Goal: Task Accomplishment & Management: Use online tool/utility

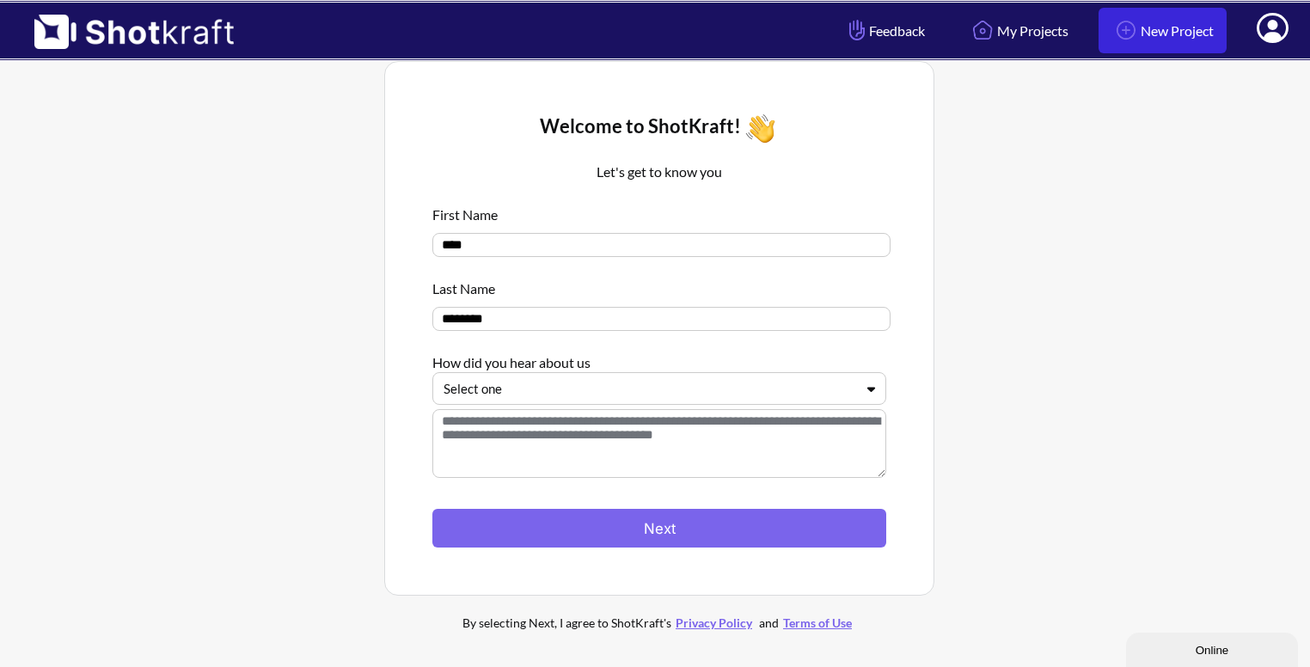
click at [1173, 22] on link "New Project" at bounding box center [1163, 31] width 128 height 46
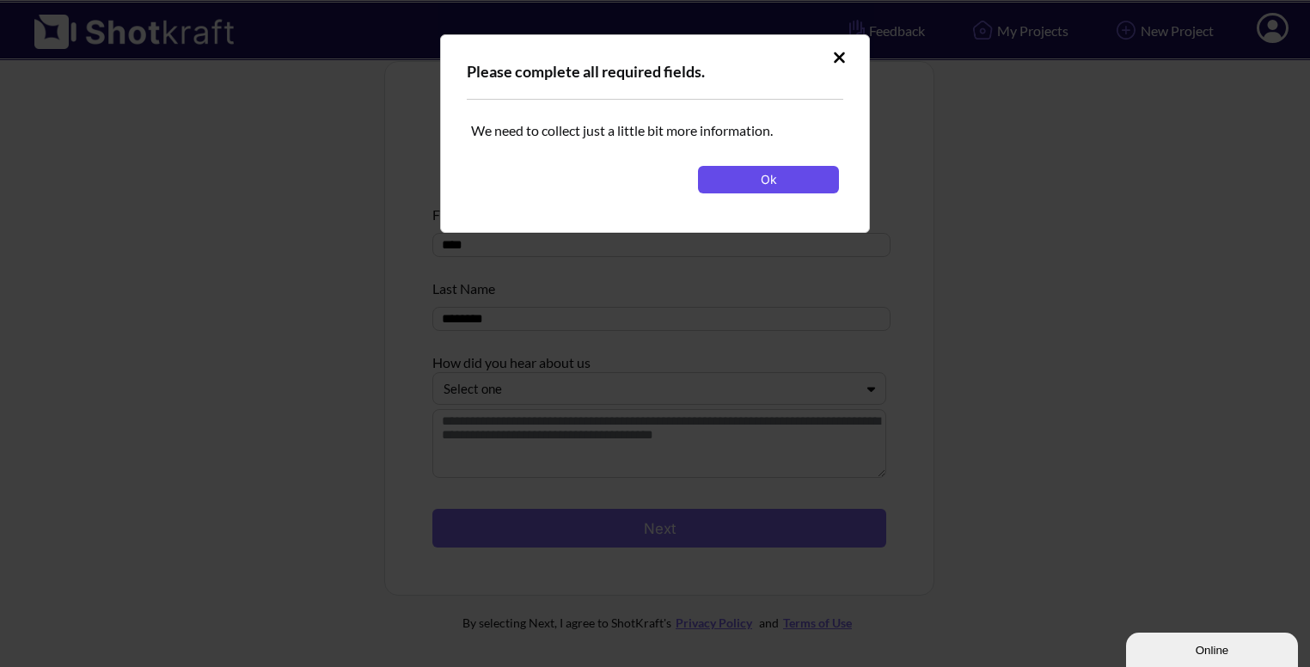
click at [787, 183] on button "Ok" at bounding box center [768, 180] width 141 height 28
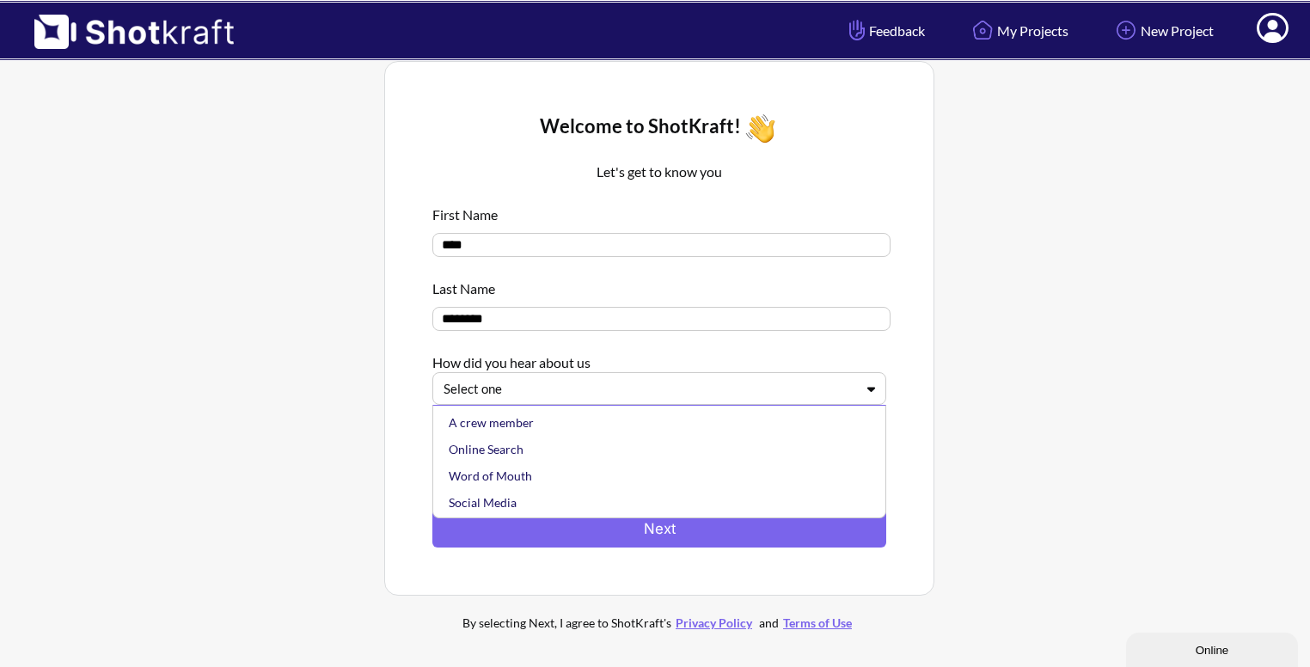
click at [595, 393] on div at bounding box center [649, 389] width 411 height 20
click at [510, 448] on div "Online Search" at bounding box center [663, 449] width 437 height 27
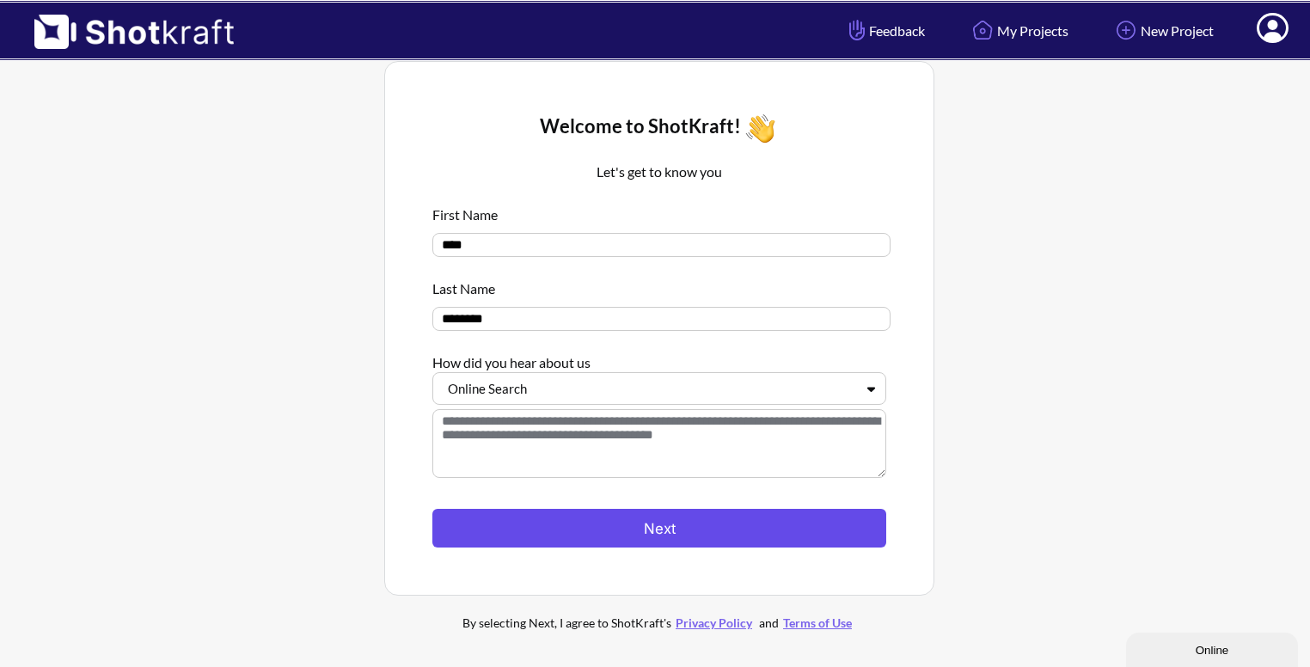
click at [523, 523] on button "Next" at bounding box center [659, 528] width 454 height 39
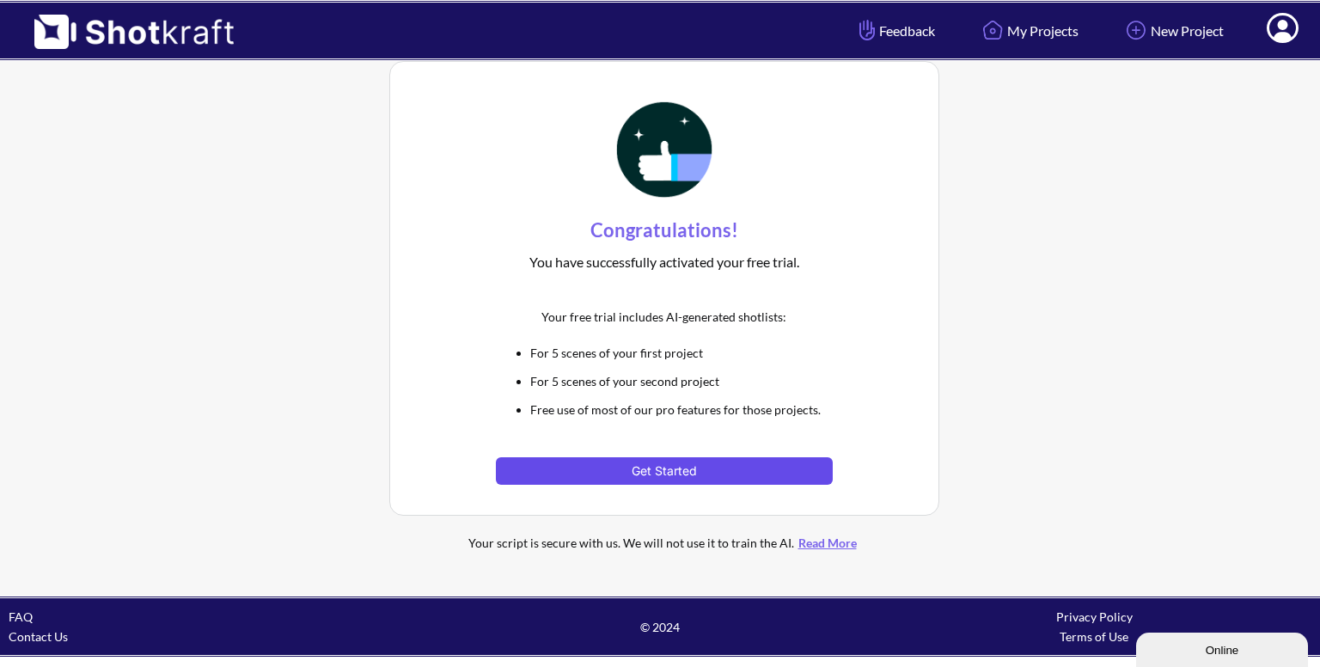
click at [650, 469] on button "Get Started" at bounding box center [664, 471] width 336 height 28
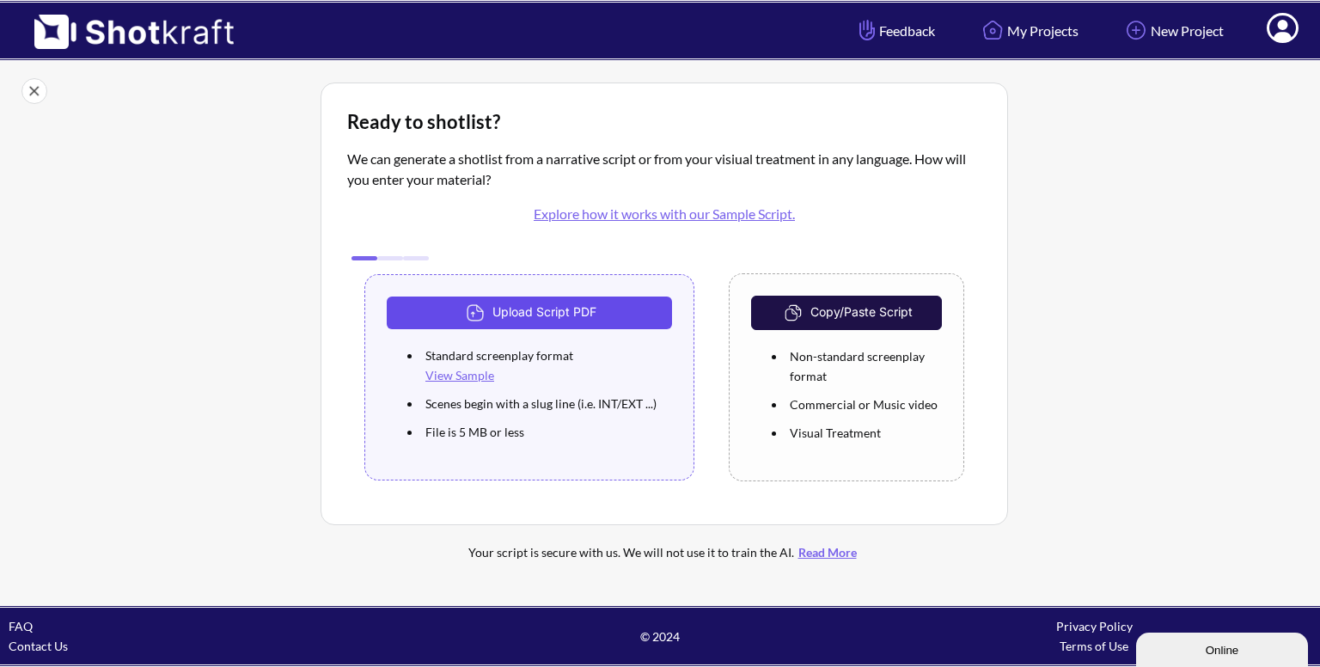
click at [543, 322] on button "Upload Script PDF" at bounding box center [529, 313] width 285 height 33
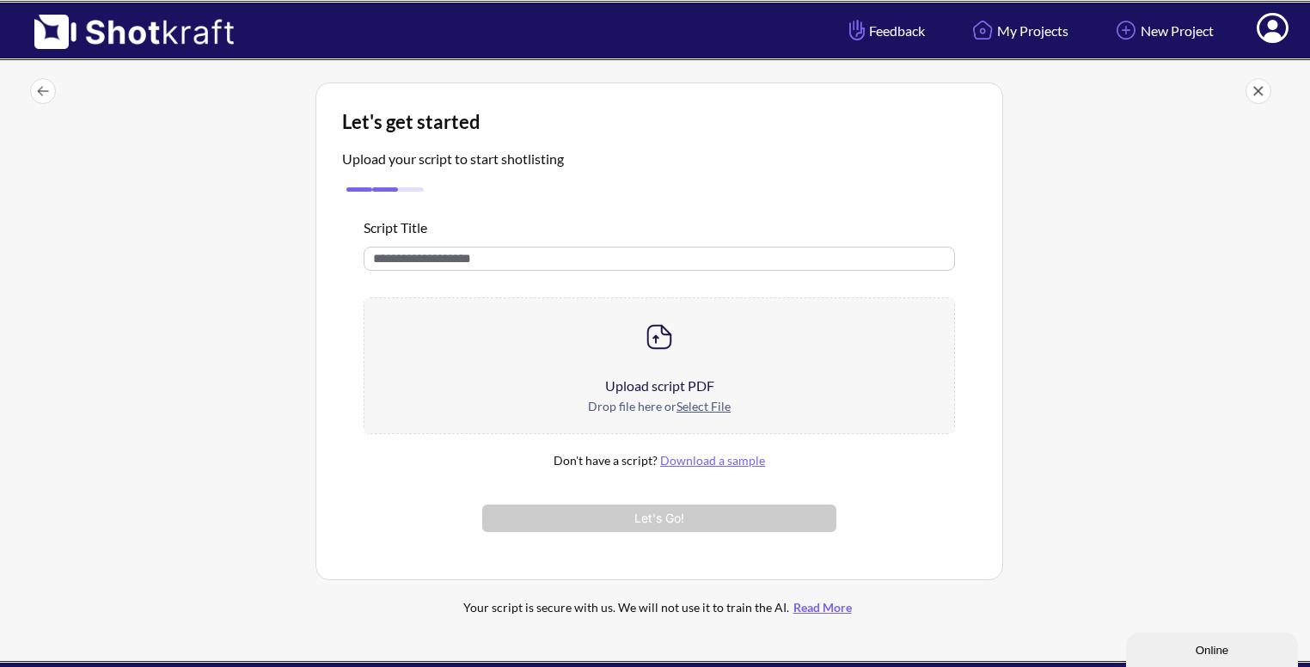
click at [620, 351] on div at bounding box center [659, 336] width 590 height 77
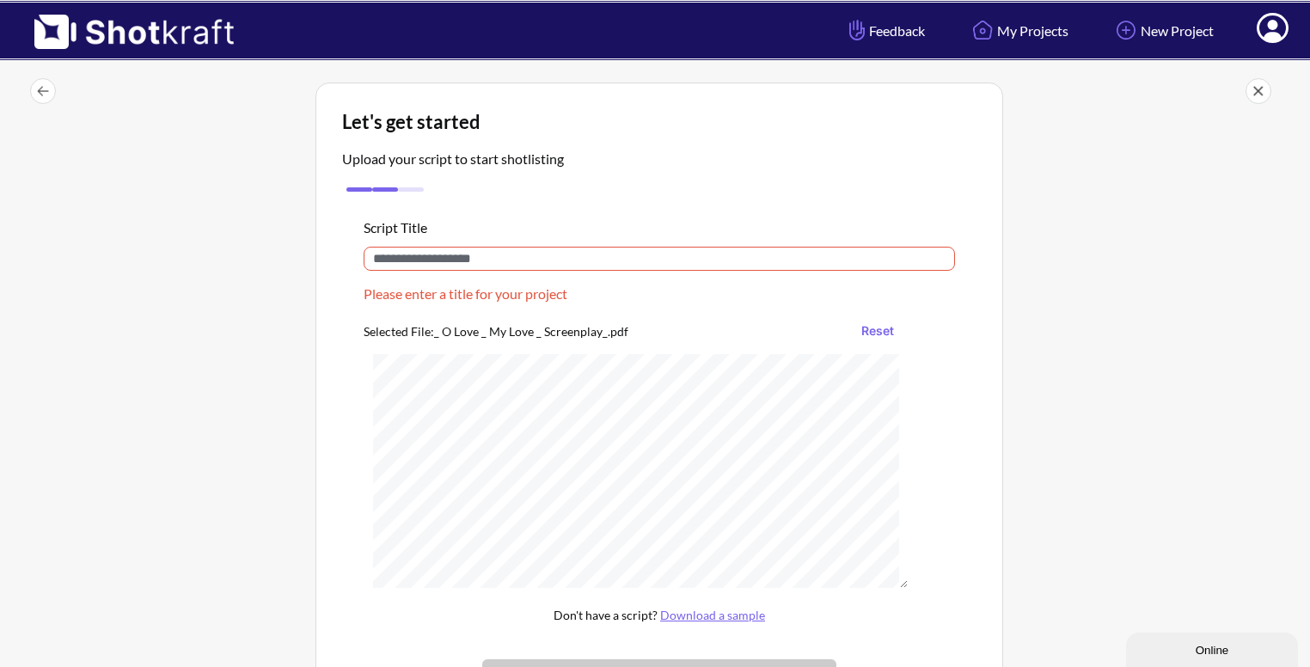
click at [461, 259] on input "text" at bounding box center [659, 259] width 591 height 24
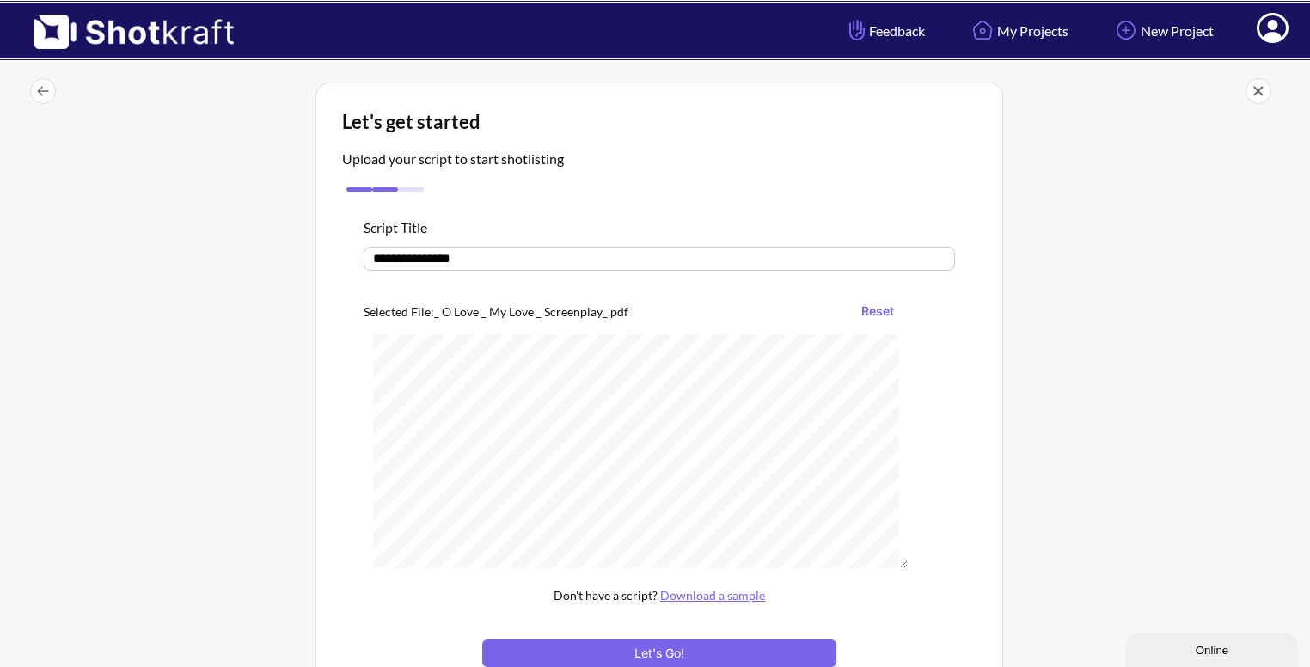
scroll to position [188, 0]
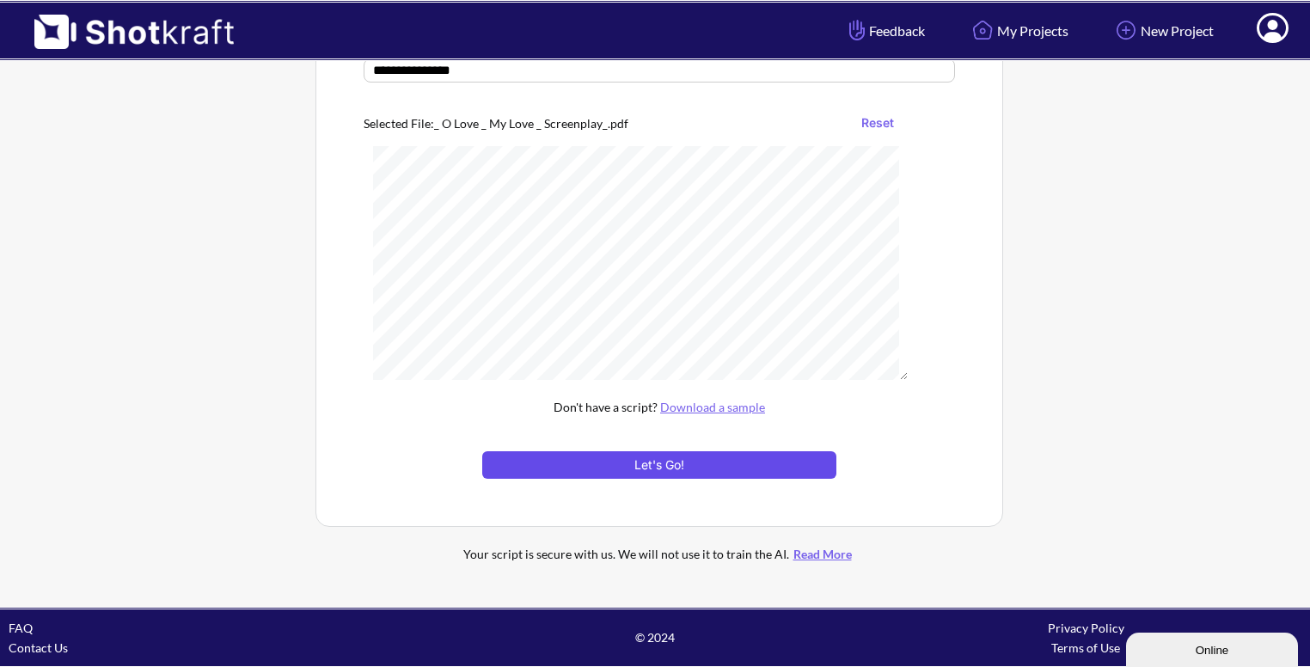
type input "**********"
click at [574, 463] on button "Let's Go!" at bounding box center [659, 465] width 354 height 28
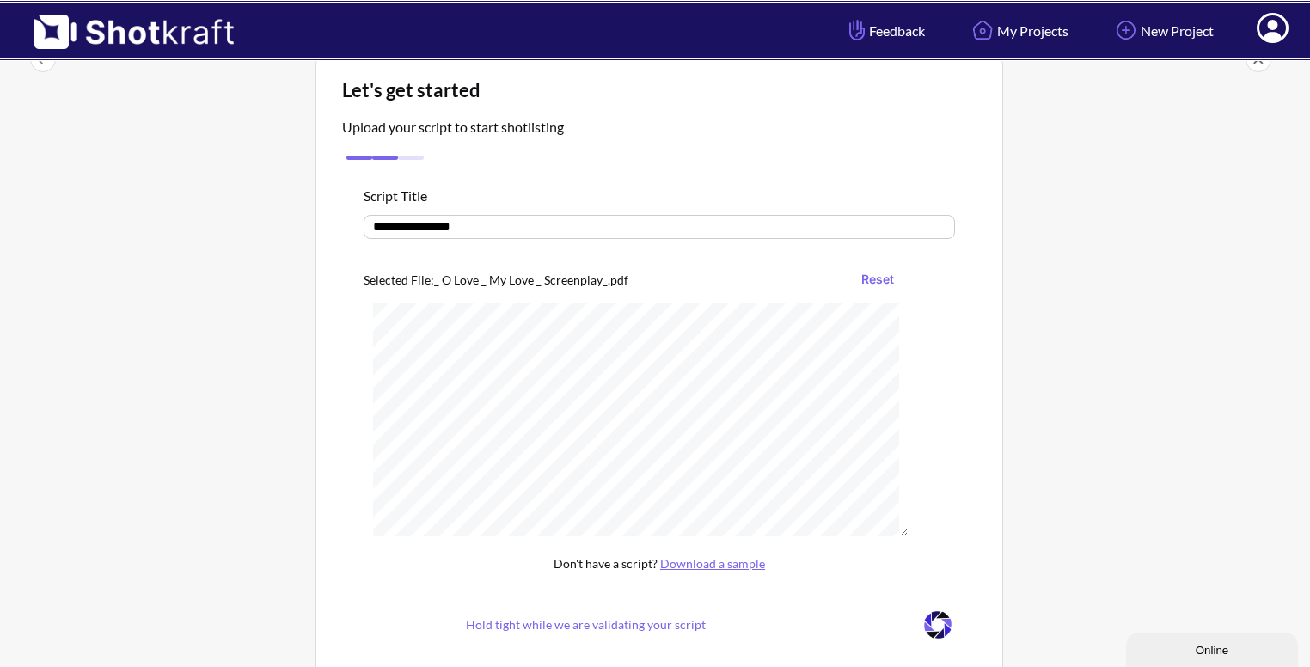
scroll to position [31, 0]
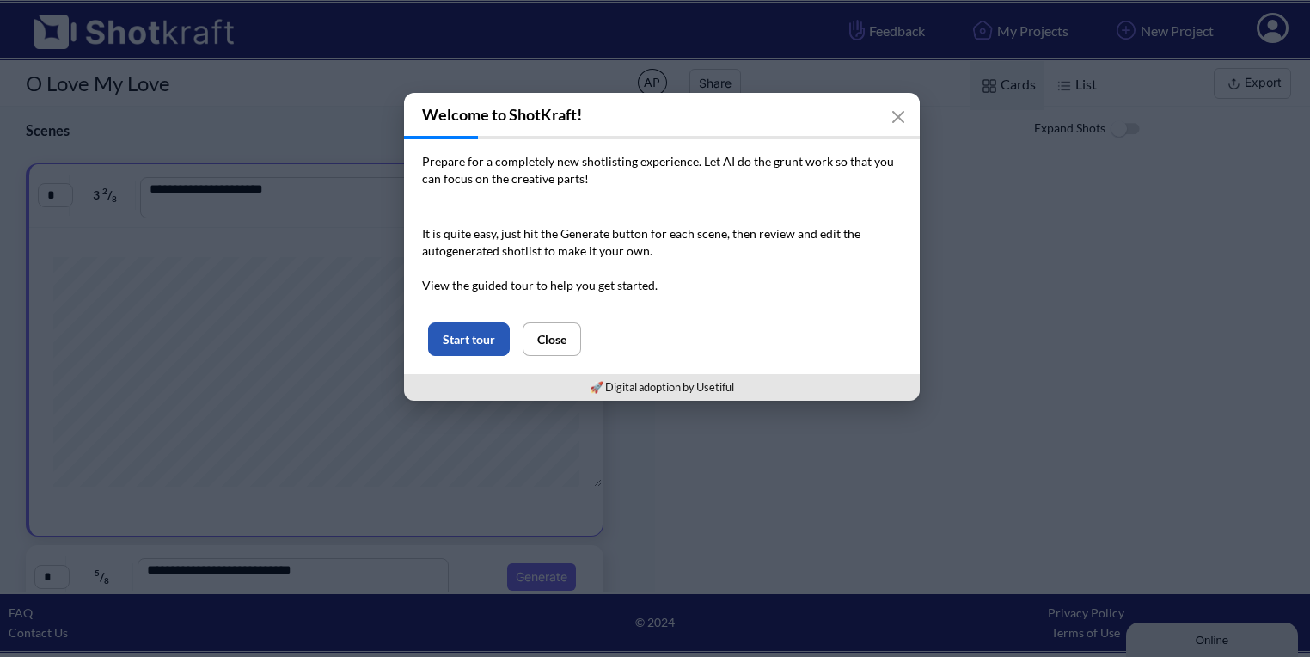
click at [479, 343] on button "Start tour" at bounding box center [469, 339] width 82 height 34
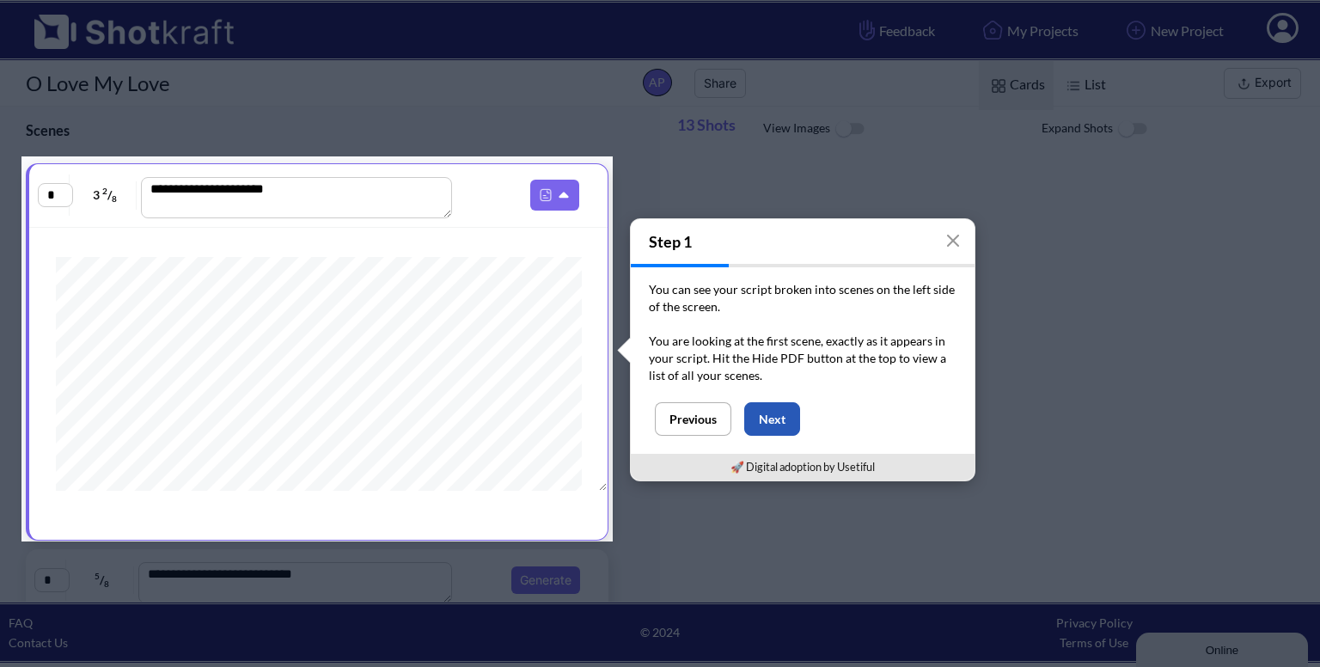
click at [762, 411] on button "Next" at bounding box center [772, 419] width 56 height 34
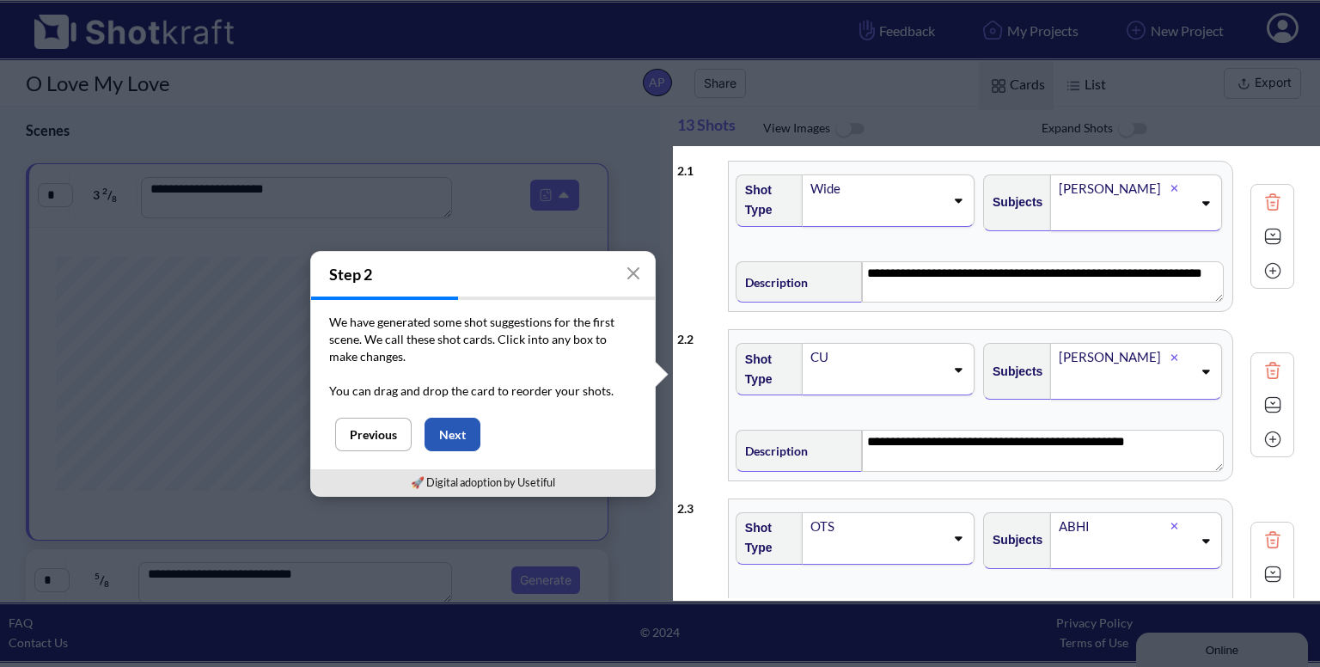
click at [450, 438] on button "Next" at bounding box center [453, 435] width 56 height 34
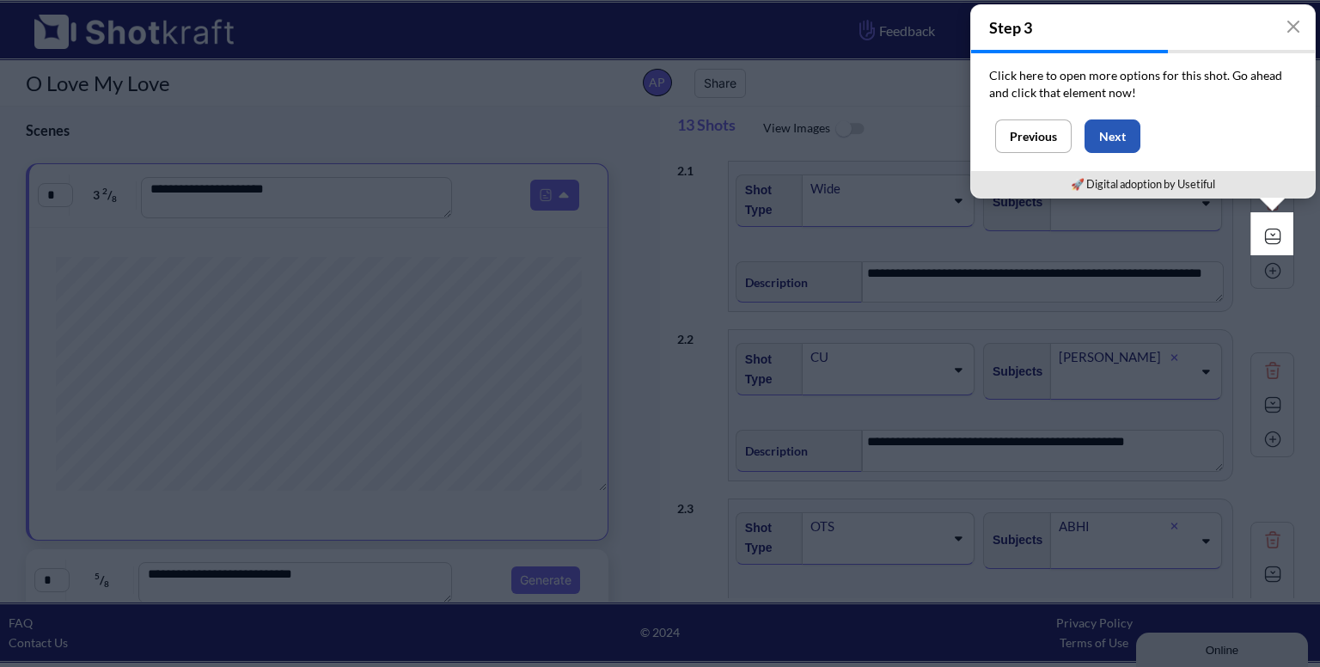
click at [1114, 135] on button "Next" at bounding box center [1113, 136] width 56 height 34
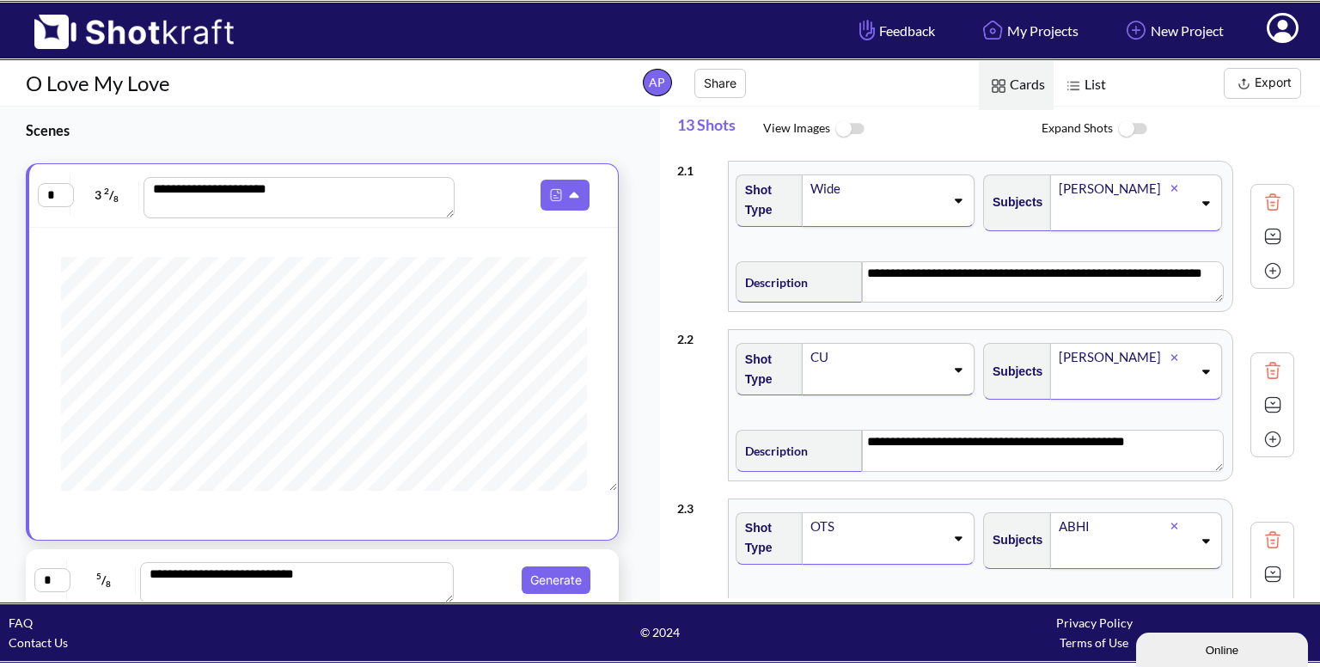
click at [53, 196] on input "*" at bounding box center [56, 195] width 36 height 24
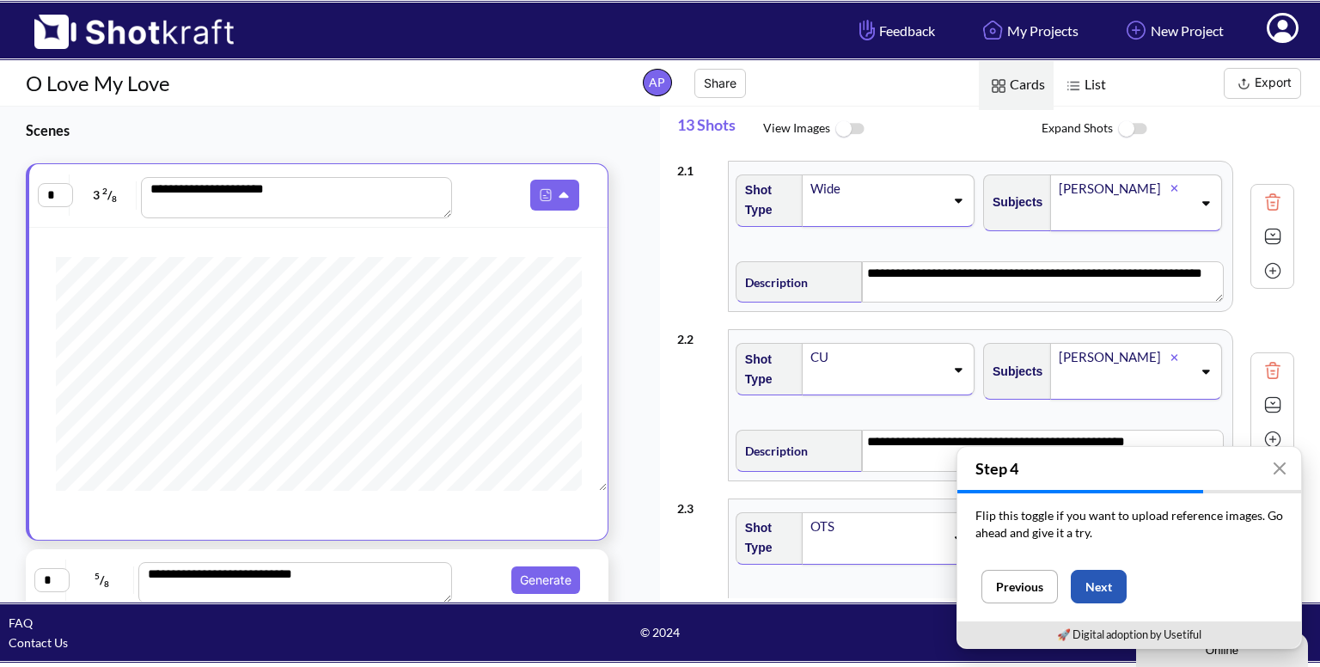
click at [1118, 597] on button "Next" at bounding box center [1099, 587] width 56 height 34
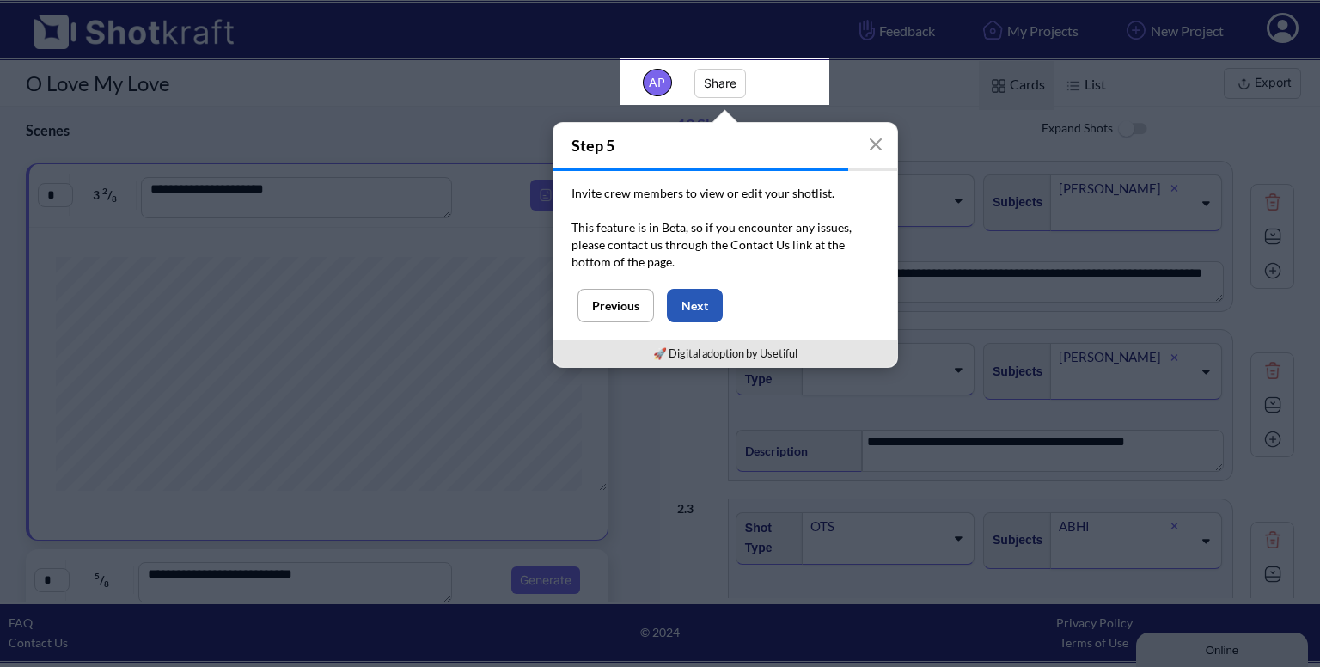
click at [699, 295] on button "Next" at bounding box center [695, 306] width 56 height 34
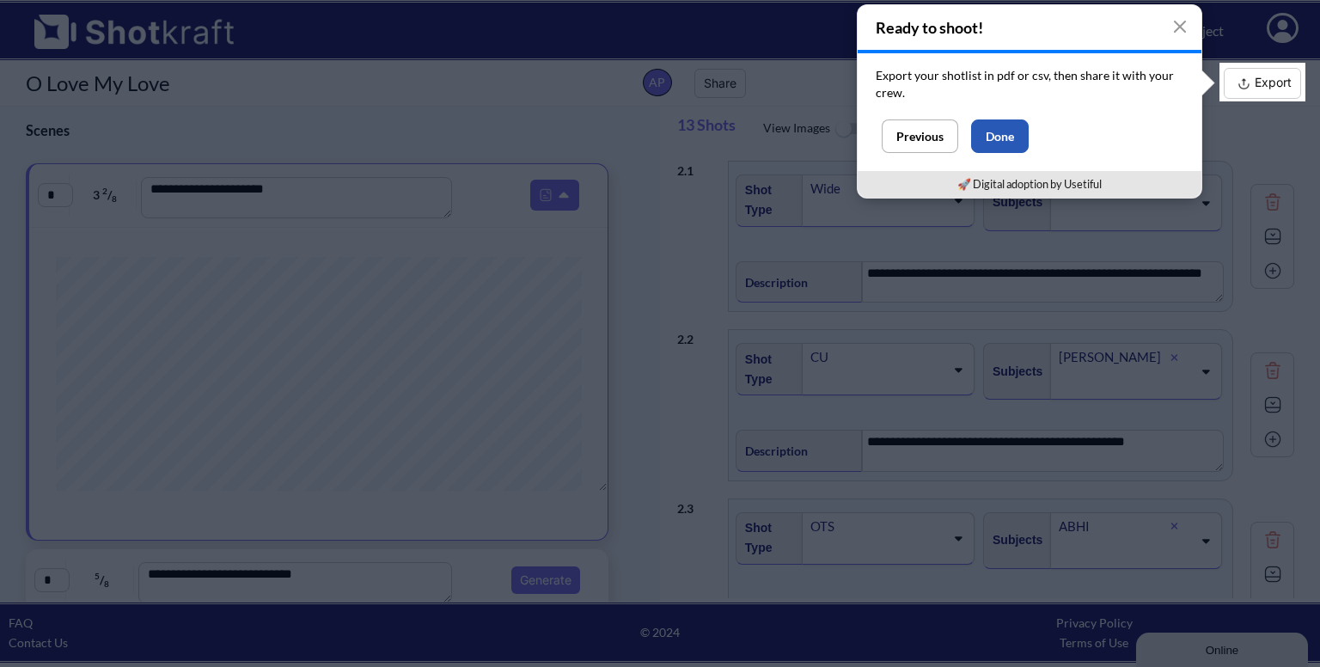
click at [1004, 132] on button "Done" at bounding box center [1000, 136] width 58 height 34
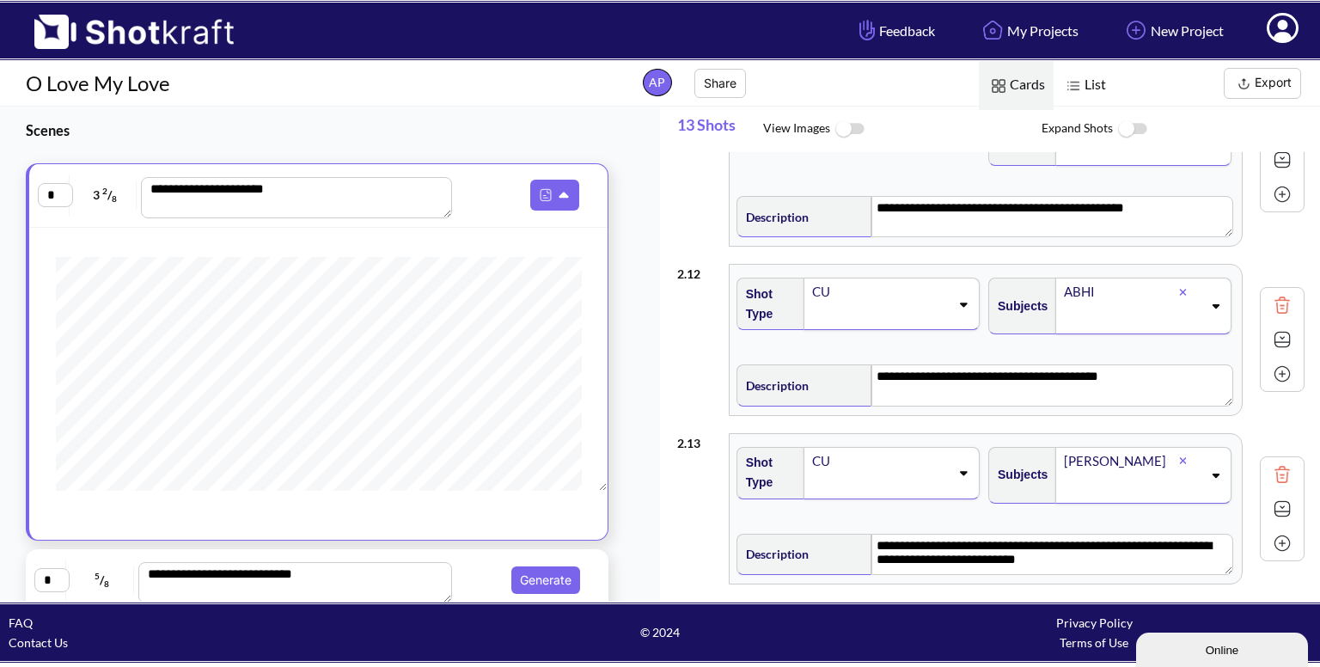
scroll to position [1878, 0]
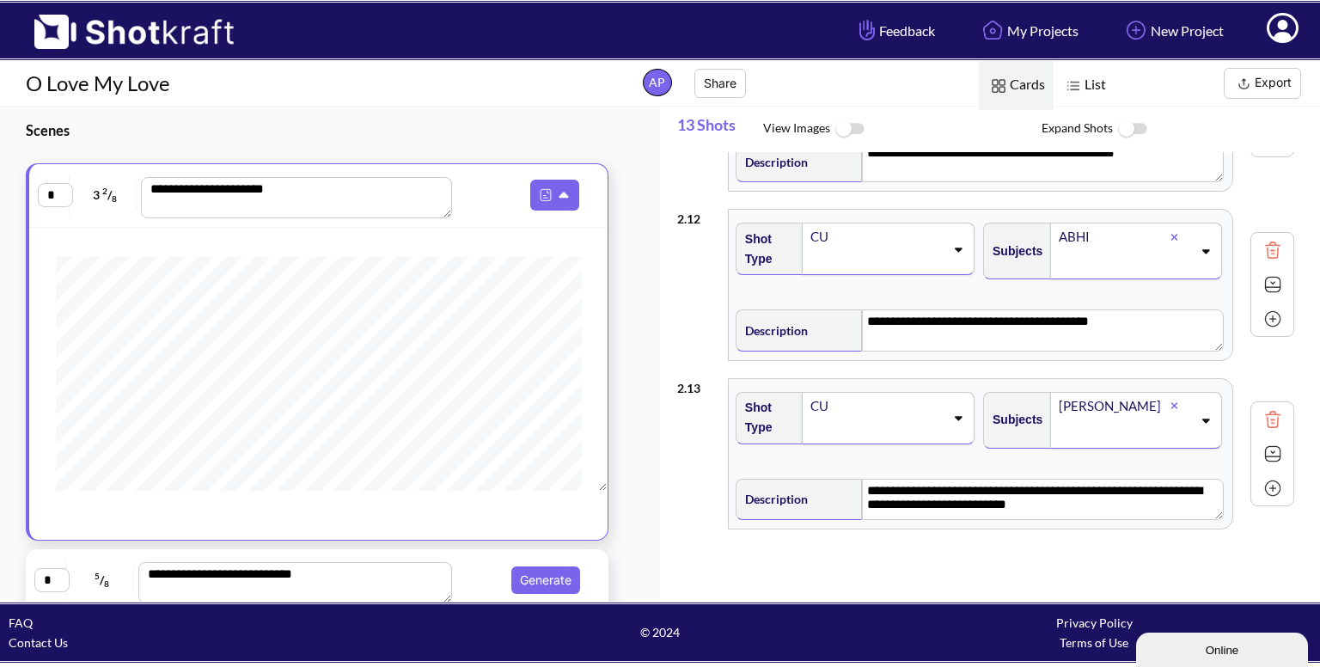
click at [842, 125] on img at bounding box center [849, 129] width 39 height 37
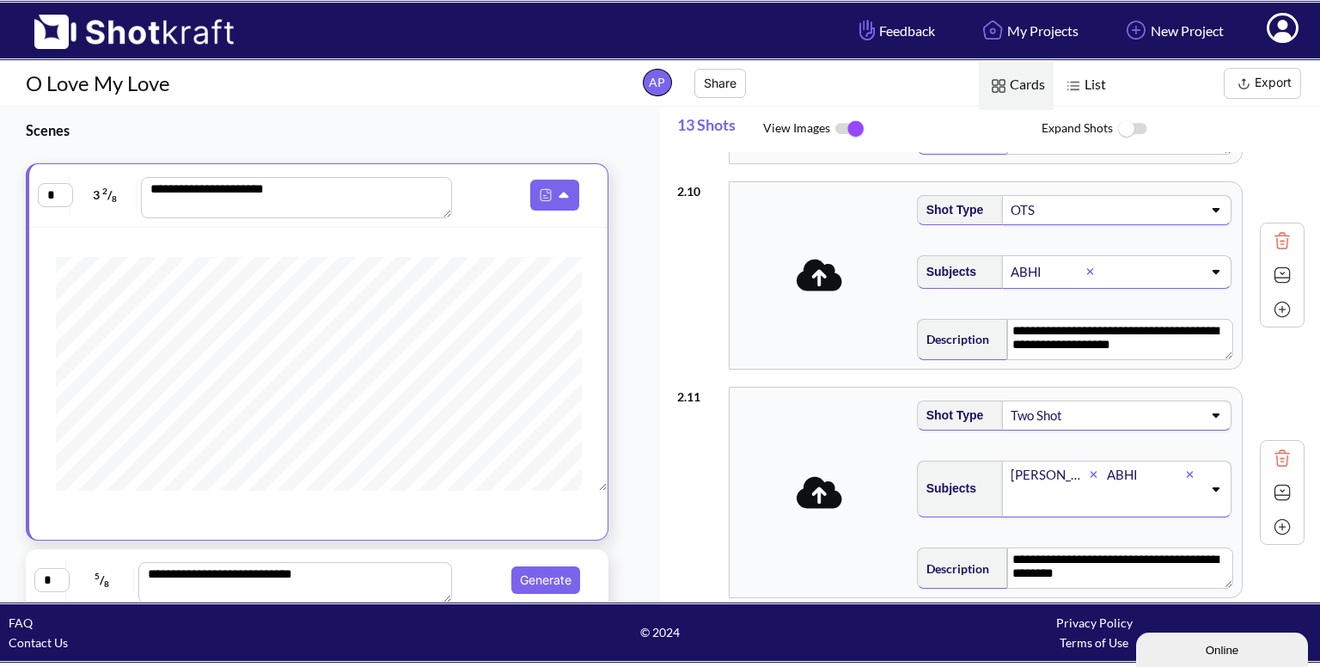
click at [825, 274] on icon at bounding box center [820, 276] width 46 height 32
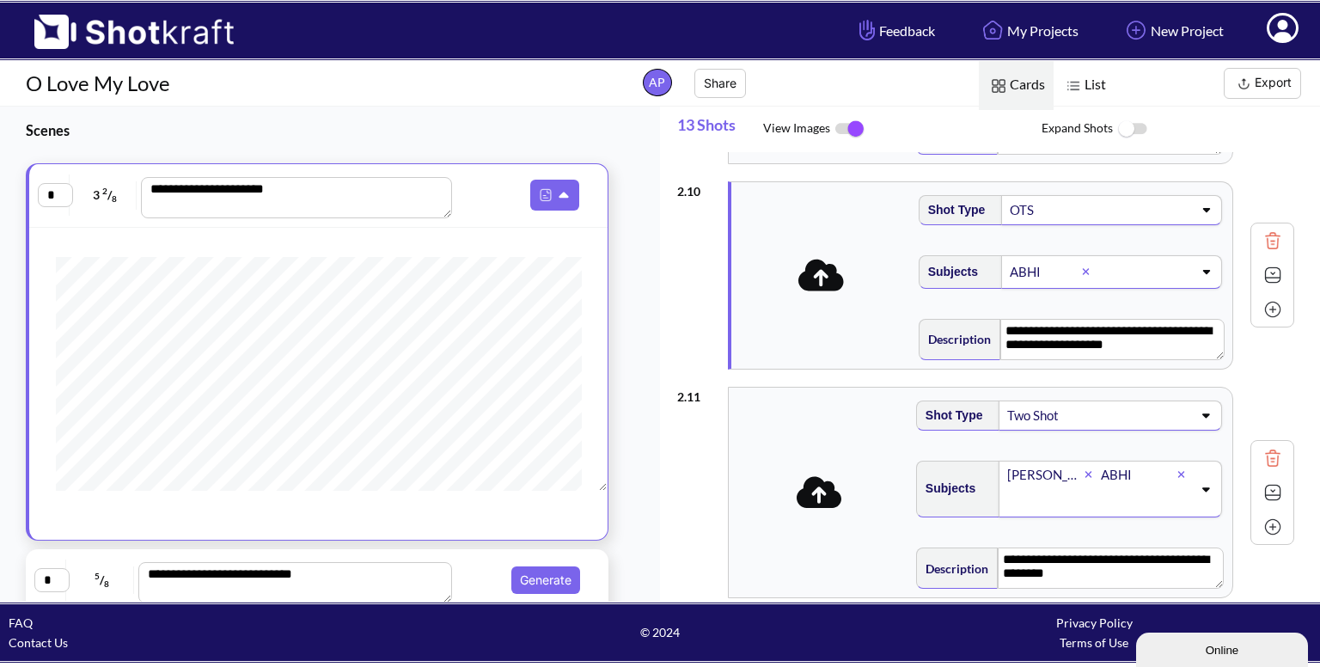
click at [854, 131] on img at bounding box center [849, 129] width 39 height 36
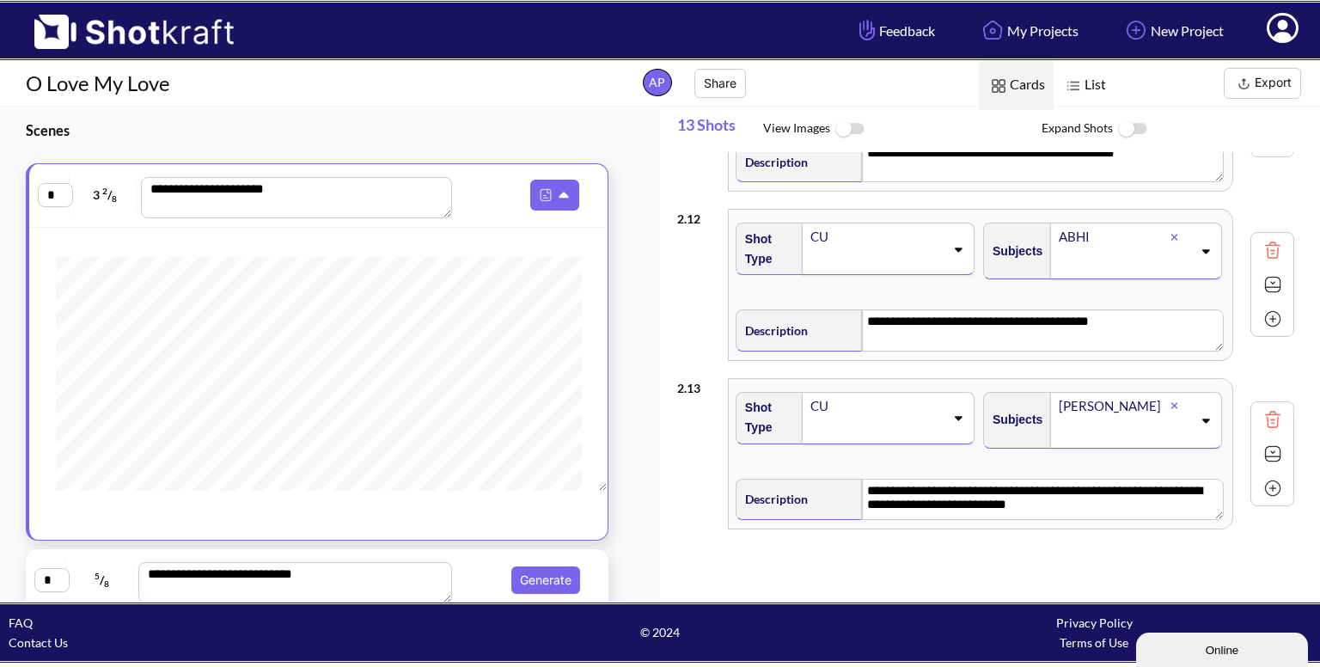
click at [1135, 126] on img at bounding box center [1132, 129] width 39 height 37
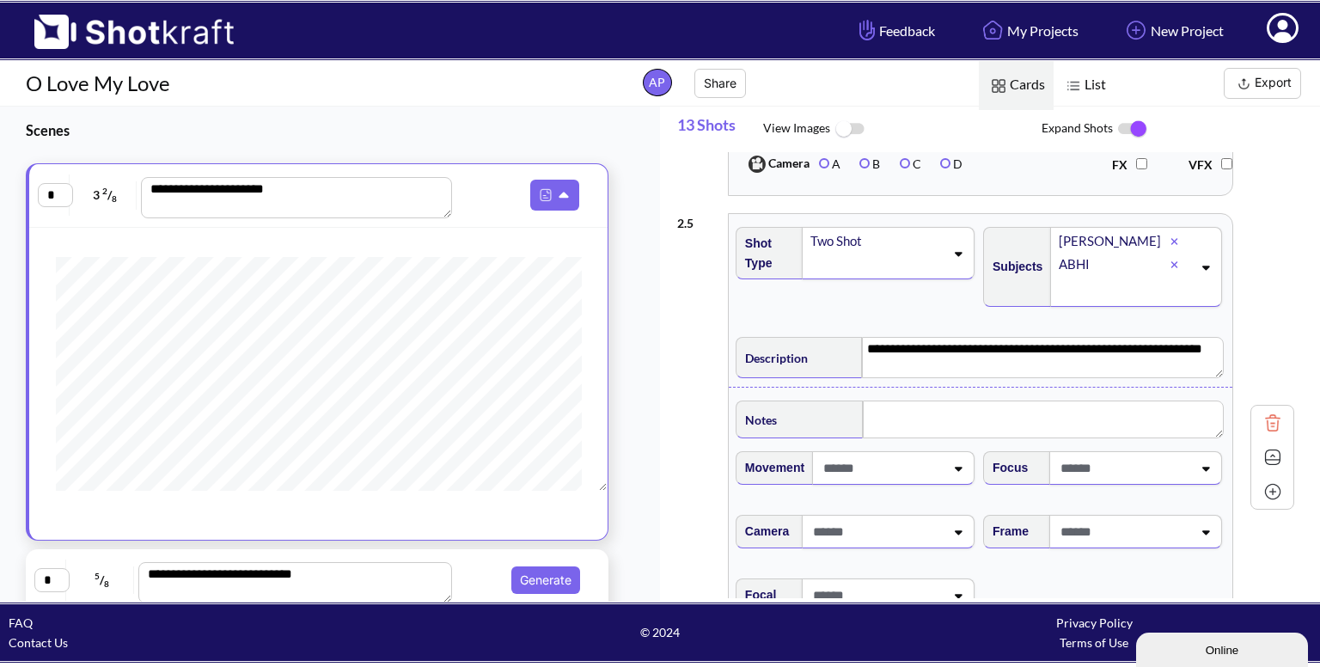
click at [1135, 126] on img at bounding box center [1132, 129] width 39 height 36
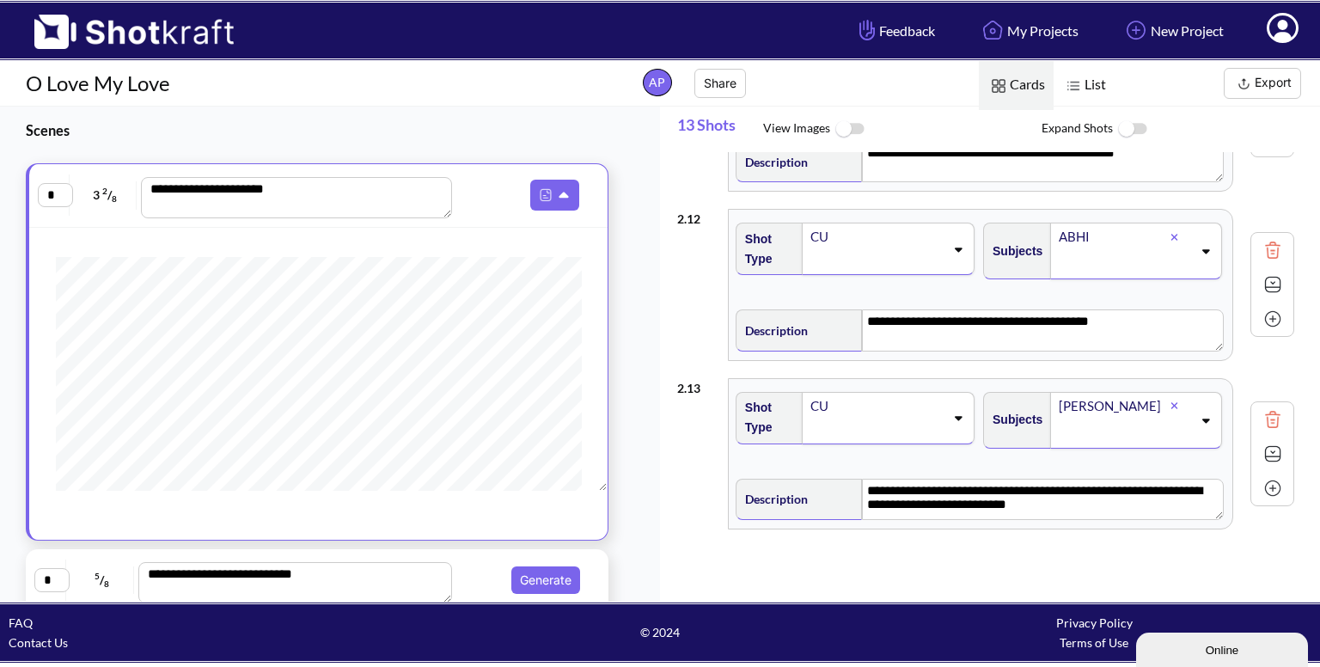
click at [1135, 126] on img at bounding box center [1132, 129] width 39 height 37
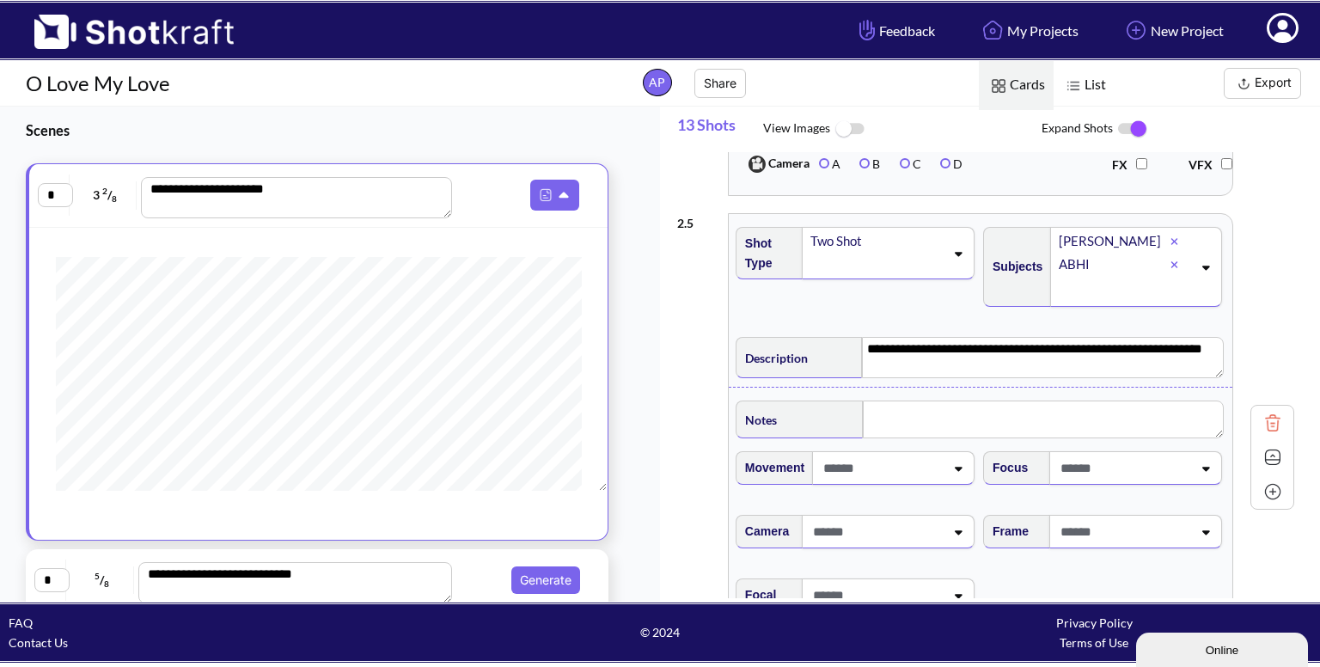
click at [1135, 126] on img at bounding box center [1132, 129] width 39 height 36
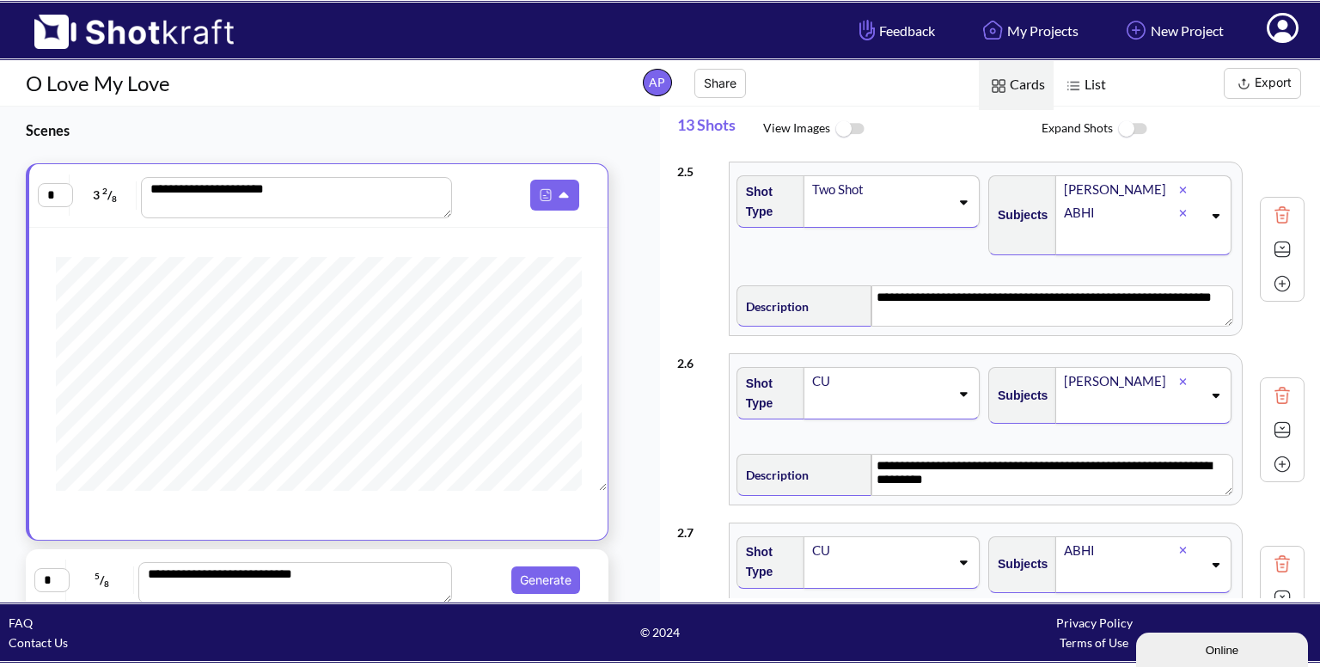
scroll to position [0, 0]
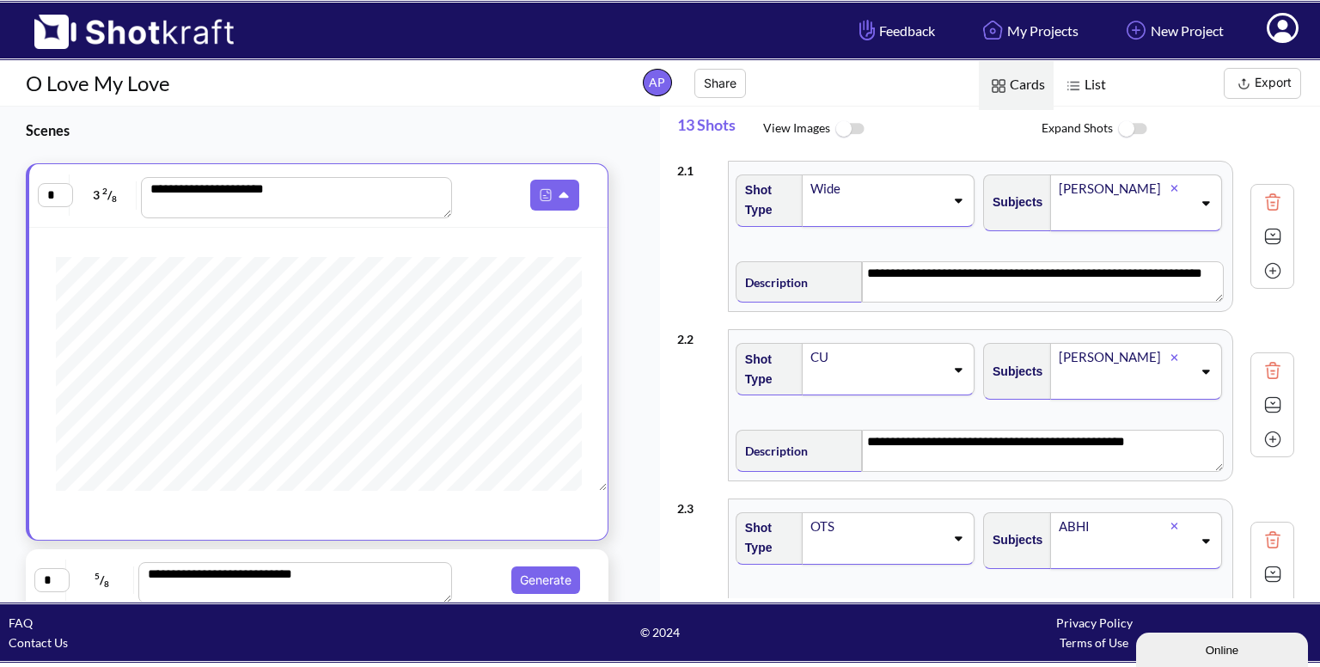
click at [1093, 81] on span "List" at bounding box center [1084, 85] width 61 height 49
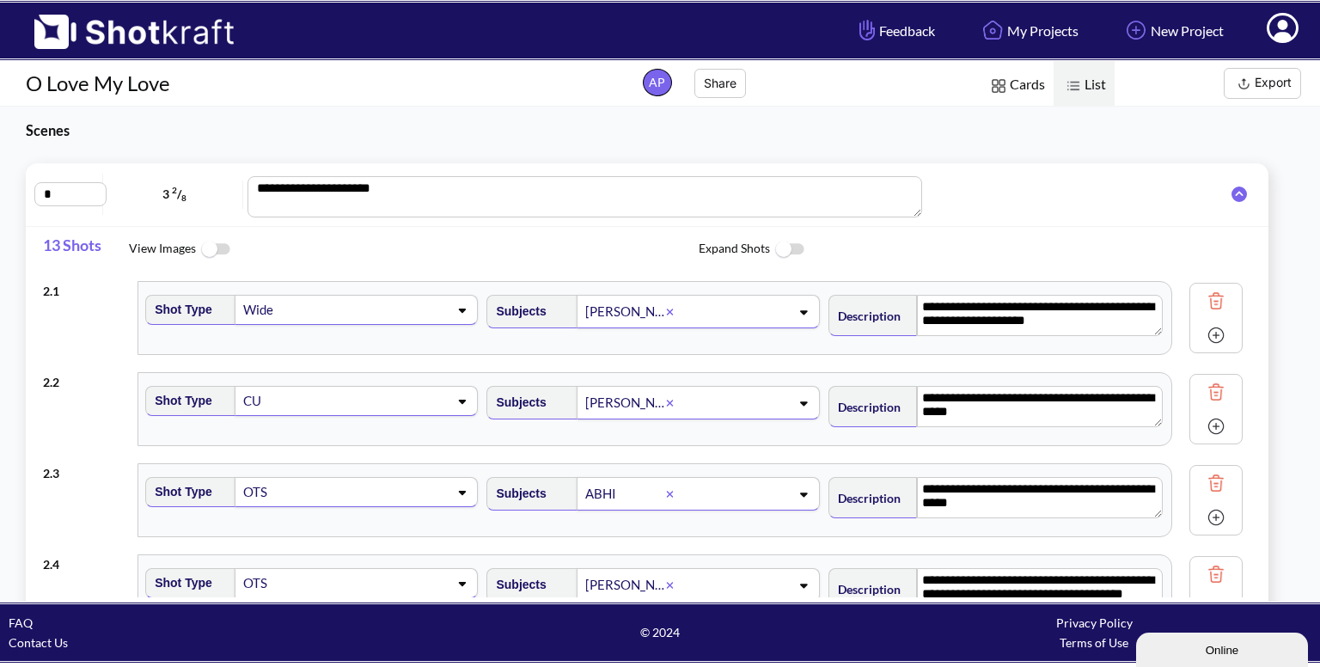
click at [1021, 86] on span "Cards" at bounding box center [1016, 85] width 75 height 49
